Goal: Navigation & Orientation: Find specific page/section

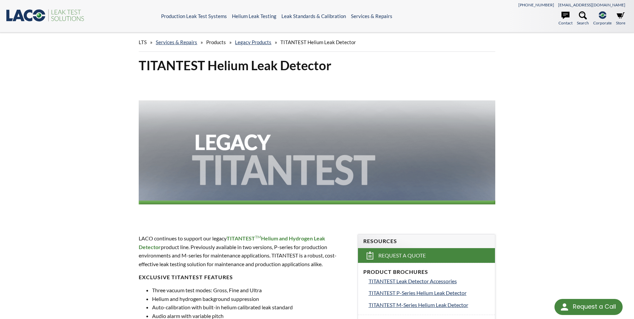
click at [223, 39] on span "Products" at bounding box center [216, 42] width 20 height 6
click at [216, 44] on span "Products" at bounding box center [216, 42] width 20 height 6
click at [214, 39] on span "Products" at bounding box center [216, 42] width 20 height 6
click at [140, 41] on span "LTS" at bounding box center [143, 42] width 8 height 6
click at [142, 41] on span "LTS" at bounding box center [143, 42] width 8 height 6
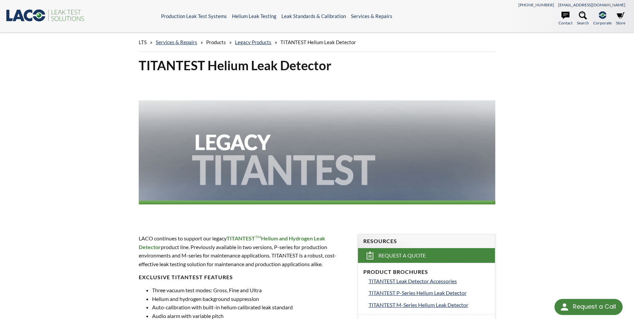
click at [32, 10] on icon at bounding box center [28, 15] width 9 height 12
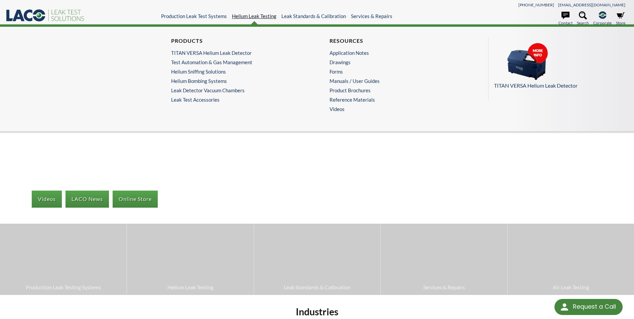
click at [247, 14] on link "Helium Leak Testing" at bounding box center [254, 16] width 44 height 6
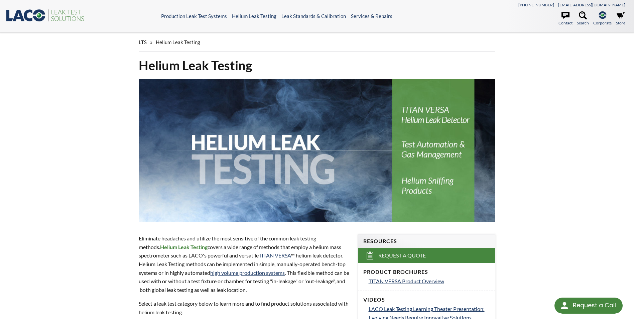
select select "Language Translate Widget"
